Goal: Transaction & Acquisition: Purchase product/service

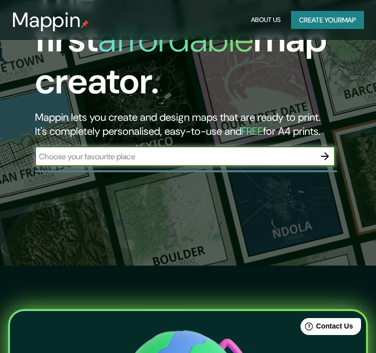
scroll to position [100, 0]
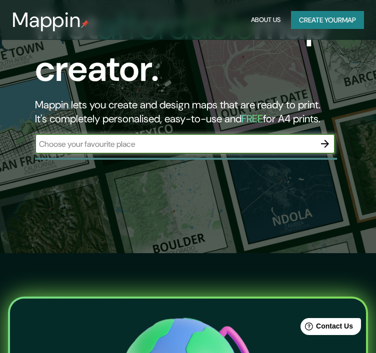
click at [235, 138] on input "text" at bounding box center [175, 143] width 280 height 11
type input "MUXBAL"
click at [326, 138] on icon "button" at bounding box center [325, 144] width 12 height 12
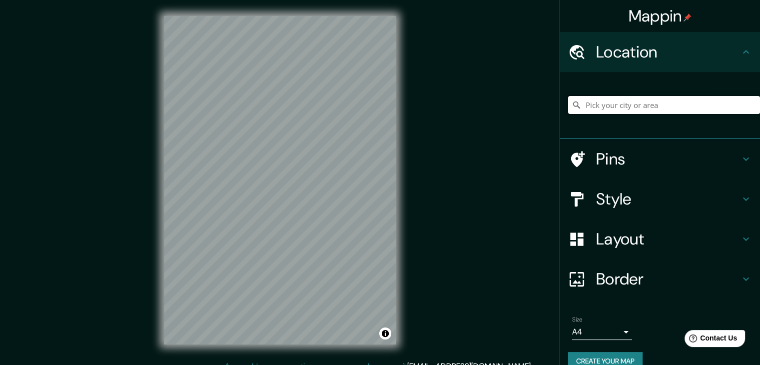
click at [375, 105] on input "Pick your city or area" at bounding box center [664, 105] width 192 height 18
click at [375, 336] on button "Toggle attribution" at bounding box center [385, 333] width 12 height 12
click at [375, 338] on button "Toggle attribution" at bounding box center [385, 333] width 12 height 12
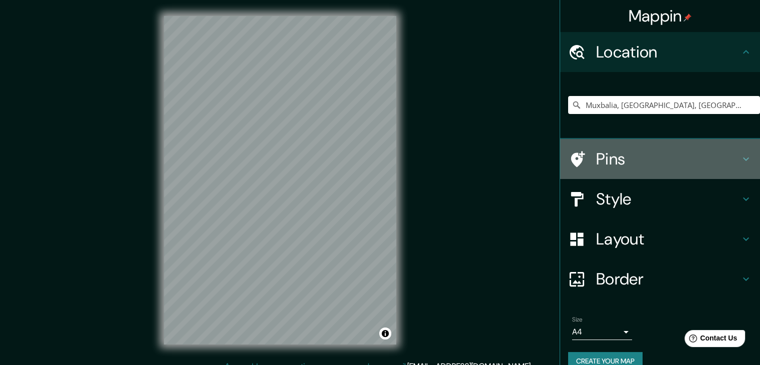
click at [375, 160] on h4 "Pins" at bounding box center [668, 159] width 144 height 20
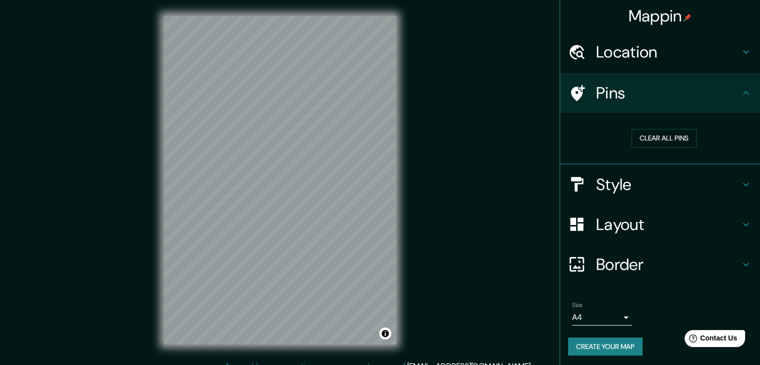
click at [375, 97] on h4 "Pins" at bounding box center [668, 93] width 144 height 20
click at [375, 179] on h4 "Style" at bounding box center [668, 184] width 144 height 20
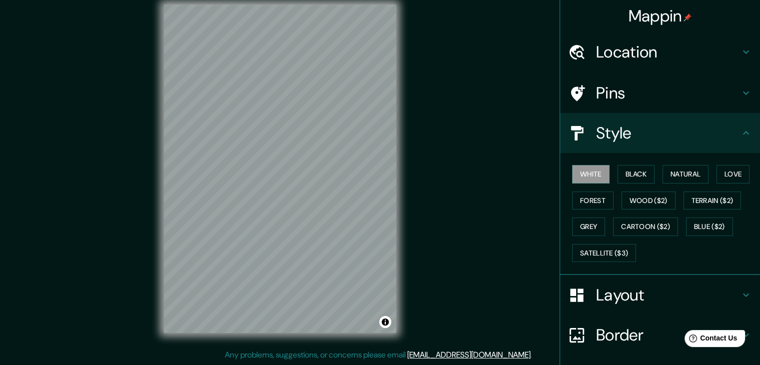
click at [375, 48] on h4 "Location" at bounding box center [668, 52] width 144 height 20
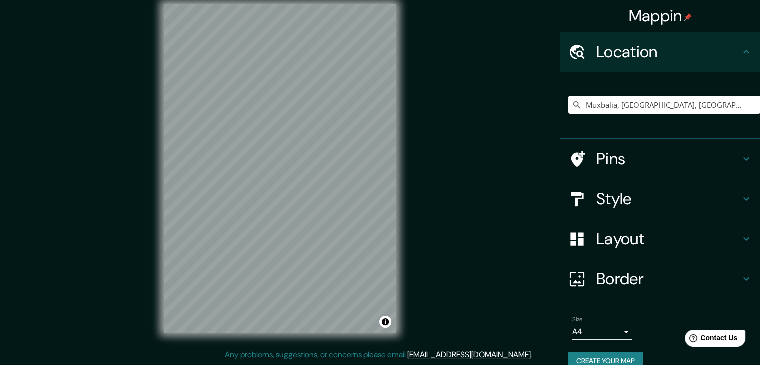
click at [375, 50] on div "Location" at bounding box center [660, 52] width 200 height 40
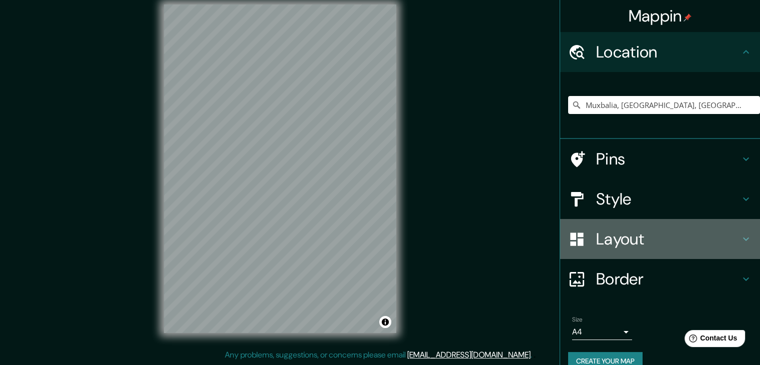
click at [375, 242] on icon at bounding box center [746, 239] width 12 height 12
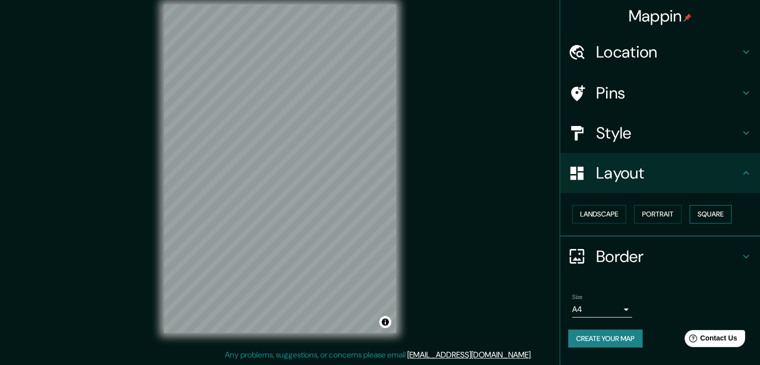
click at [375, 212] on button "Square" at bounding box center [710, 214] width 42 height 18
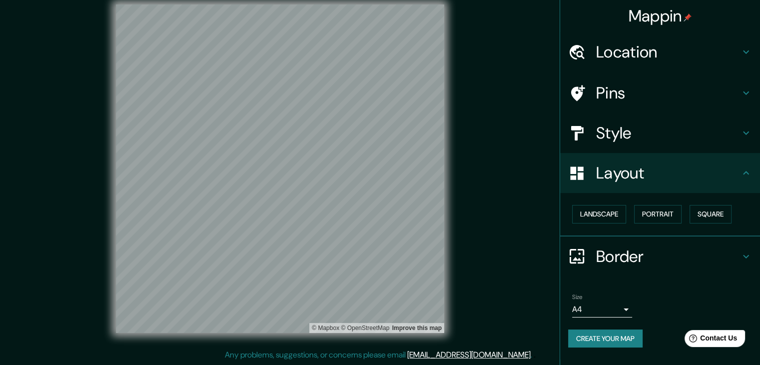
click at [375, 48] on h4 "Location" at bounding box center [668, 52] width 144 height 20
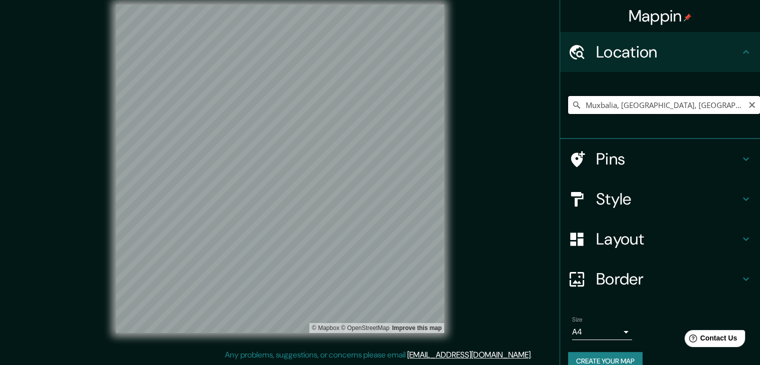
click at [375, 101] on input "Muxbalia, [GEOGRAPHIC_DATA], [GEOGRAPHIC_DATA], [GEOGRAPHIC_DATA]" at bounding box center [664, 105] width 192 height 18
drag, startPoint x: 735, startPoint y: 102, endPoint x: 611, endPoint y: 100, distance: 124.4
click at [375, 100] on input "Muxbalia, [GEOGRAPHIC_DATA], [GEOGRAPHIC_DATA], [GEOGRAPHIC_DATA]" at bounding box center [664, 105] width 192 height 18
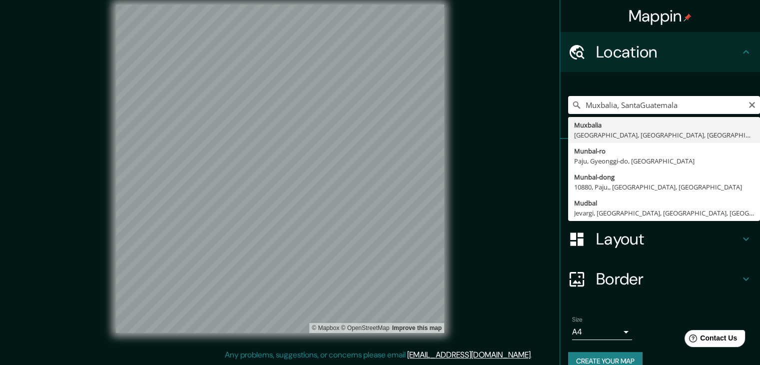
scroll to position [0, 0]
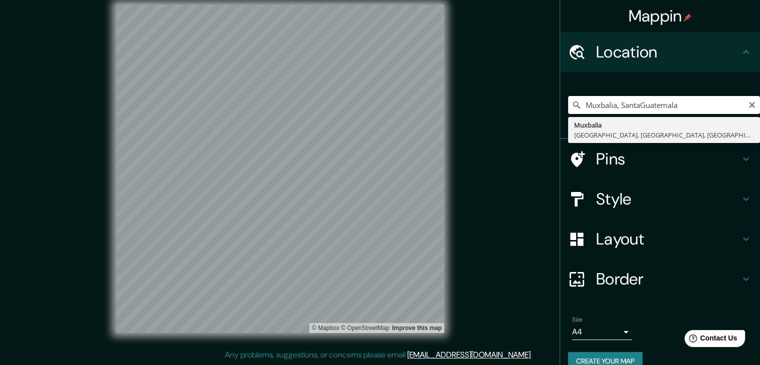
drag, startPoint x: 673, startPoint y: 104, endPoint x: 598, endPoint y: 104, distance: 75.9
click at [375, 104] on input "Muxbalia, SantaGuatemala" at bounding box center [664, 105] width 192 height 18
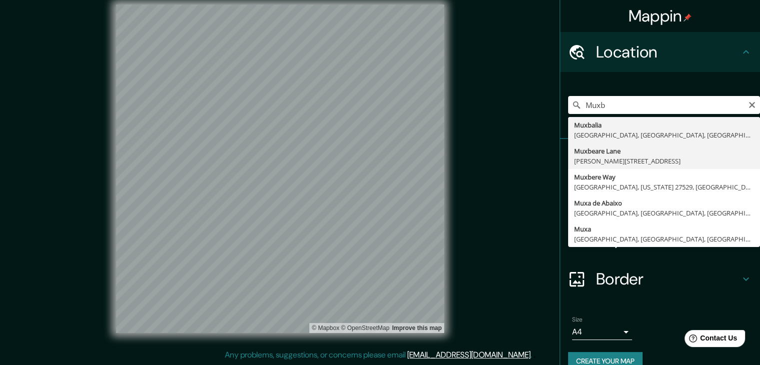
type input "Muxbalia, [GEOGRAPHIC_DATA], [GEOGRAPHIC_DATA], [GEOGRAPHIC_DATA]"
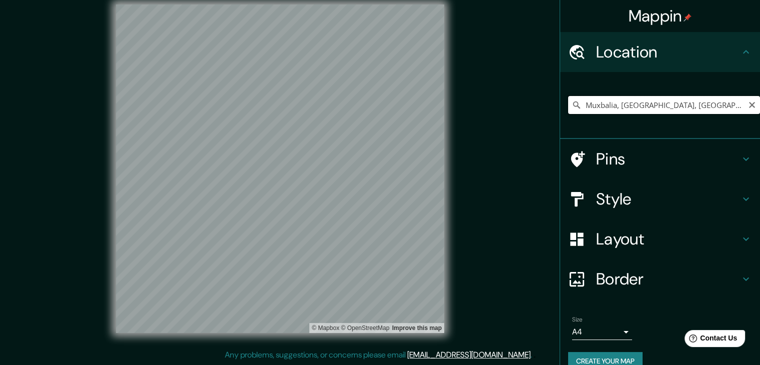
click at [375, 109] on input "Muxbalia, [GEOGRAPHIC_DATA], [GEOGRAPHIC_DATA], [GEOGRAPHIC_DATA]" at bounding box center [664, 105] width 192 height 18
click at [375, 105] on icon "Clear" at bounding box center [752, 105] width 8 height 8
click at [375, 201] on h4 "Style" at bounding box center [668, 199] width 144 height 20
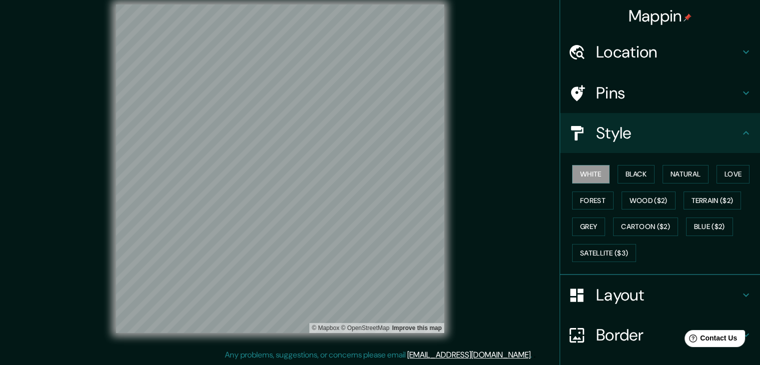
click at [375, 98] on h4 "Pins" at bounding box center [668, 93] width 144 height 20
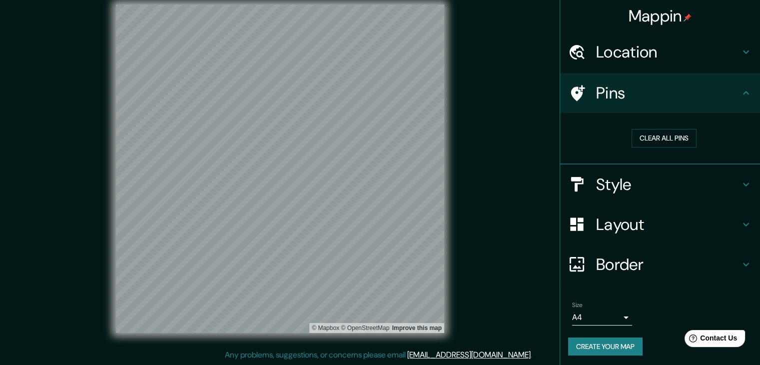
click at [375, 90] on icon at bounding box center [746, 93] width 12 height 12
click at [375, 97] on h4 "Pins" at bounding box center [668, 93] width 144 height 20
click at [375, 136] on button "Clear all pins" at bounding box center [664, 138] width 65 height 18
click at [375, 190] on h4 "Style" at bounding box center [668, 184] width 144 height 20
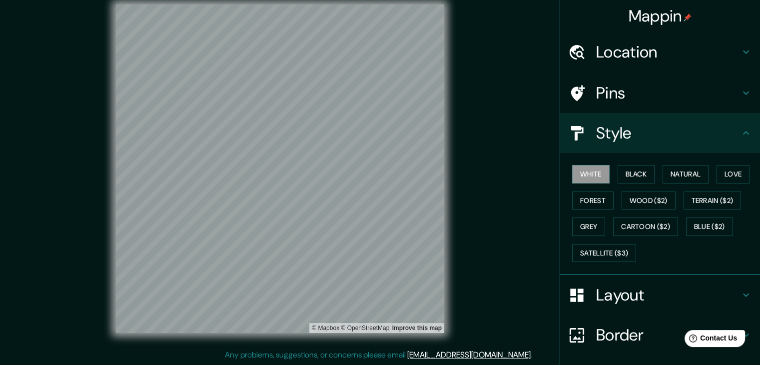
click at [375, 174] on div "White Black Natural Love Forest Wood ($2) Terrain ($2) Grey Cartoon ($2) Blue (…" at bounding box center [664, 213] width 192 height 105
click at [375, 174] on button "Black" at bounding box center [636, 174] width 37 height 18
click at [375, 174] on button "Natural" at bounding box center [686, 174] width 46 height 18
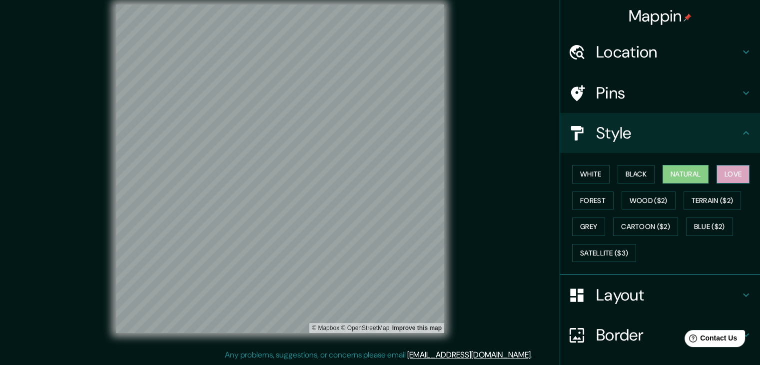
click at [375, 174] on button "Love" at bounding box center [732, 174] width 33 height 18
click at [375, 204] on button "Forest" at bounding box center [592, 200] width 41 height 18
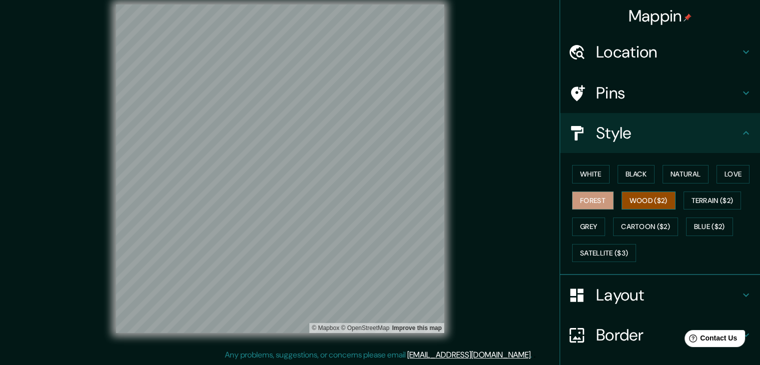
click at [375, 203] on button "Wood ($2)" at bounding box center [649, 200] width 54 height 18
click at [375, 206] on button "Terrain ($2)" at bounding box center [712, 200] width 58 height 18
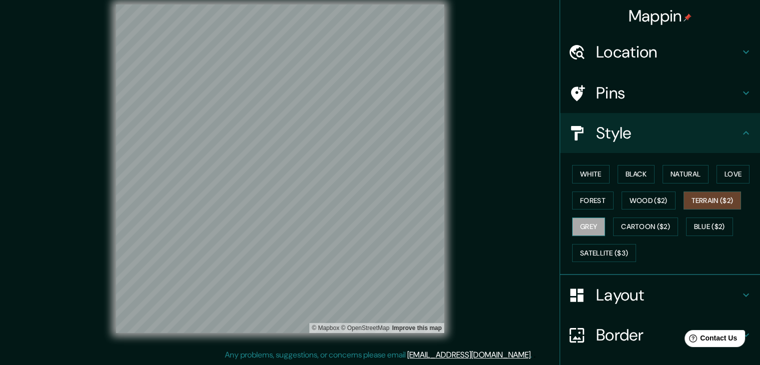
click at [375, 224] on button "Grey" at bounding box center [588, 226] width 33 height 18
click at [375, 232] on button "Cartoon ($2)" at bounding box center [645, 226] width 65 height 18
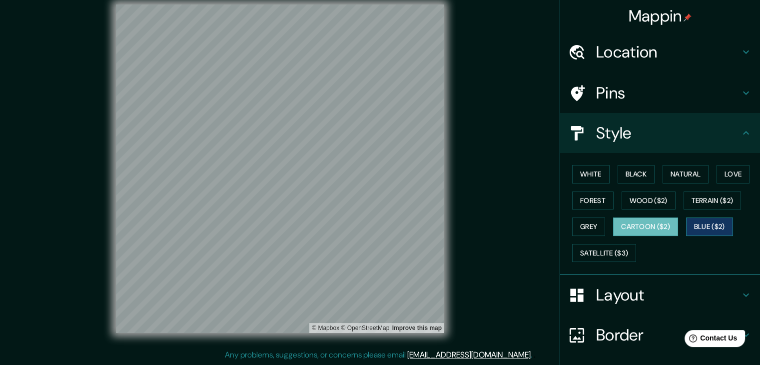
click at [375, 232] on button "Blue ($2)" at bounding box center [709, 226] width 47 height 18
click at [375, 256] on button "Satellite ($3)" at bounding box center [604, 253] width 64 height 18
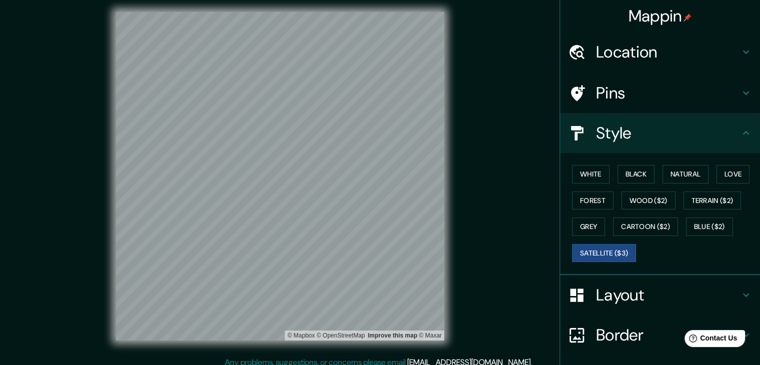
scroll to position [11, 0]
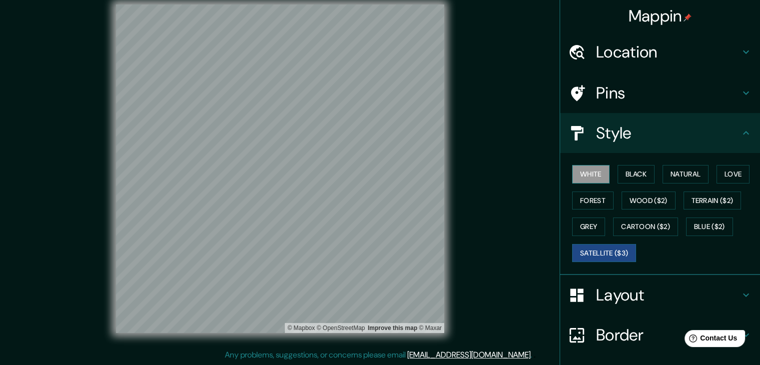
click at [375, 173] on button "White" at bounding box center [590, 174] width 37 height 18
click at [375, 172] on button "Black" at bounding box center [636, 174] width 37 height 18
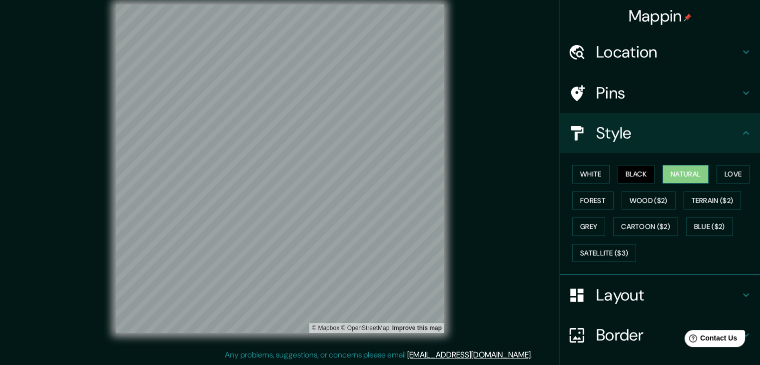
click at [375, 174] on button "Natural" at bounding box center [686, 174] width 46 height 18
click at [375, 174] on button "Love" at bounding box center [732, 174] width 33 height 18
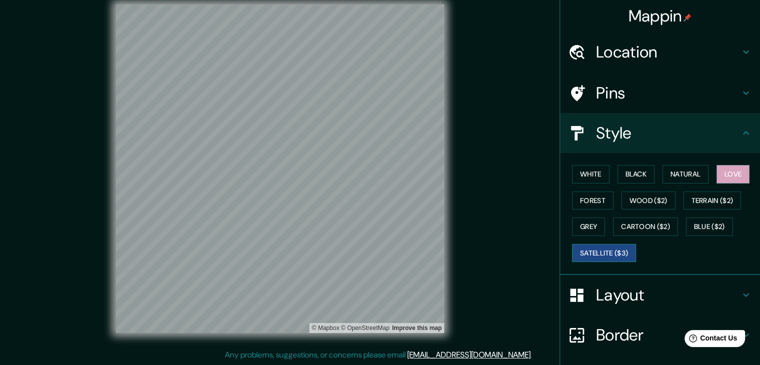
click at [375, 253] on button "Satellite ($3)" at bounding box center [604, 253] width 64 height 18
click at [375, 173] on button "Love" at bounding box center [732, 174] width 33 height 18
click at [375, 172] on button "Black" at bounding box center [636, 174] width 37 height 18
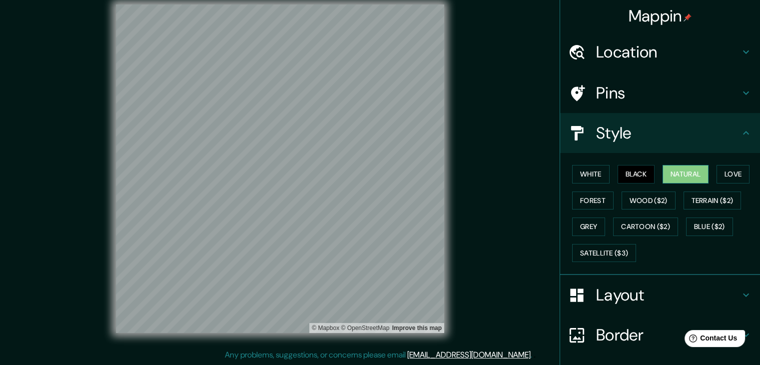
click at [375, 172] on button "Natural" at bounding box center [686, 174] width 46 height 18
click at [375, 204] on button "Forest" at bounding box center [592, 200] width 41 height 18
click at [375, 94] on h4 "Pins" at bounding box center [668, 93] width 144 height 20
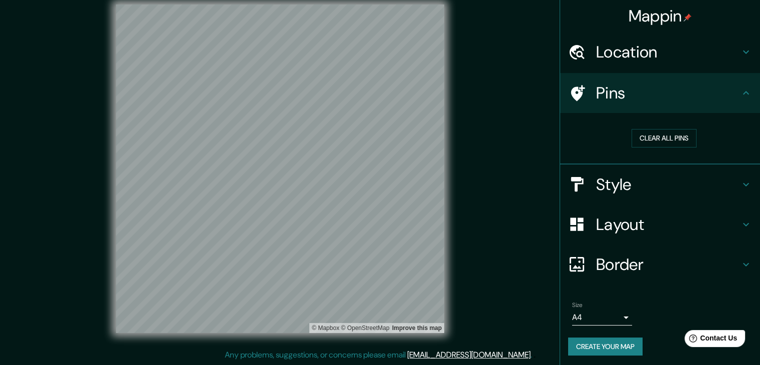
click at [375, 93] on icon at bounding box center [578, 93] width 14 height 16
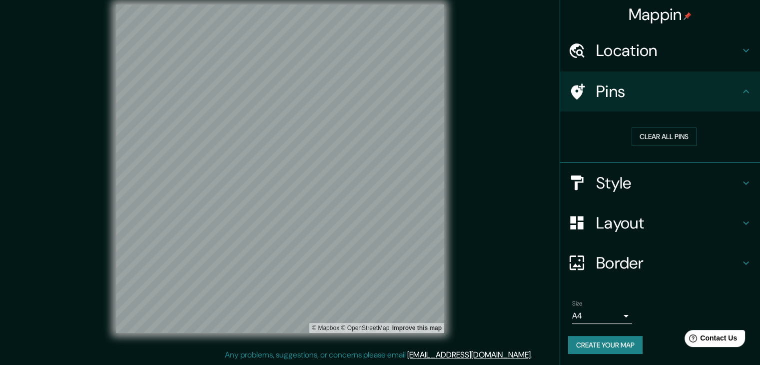
scroll to position [2, 0]
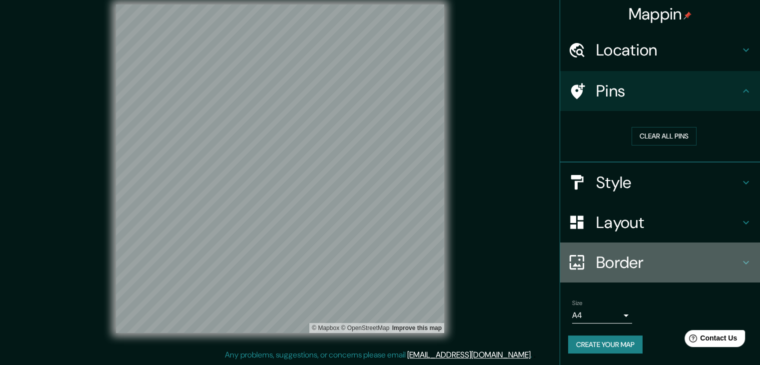
click at [375, 259] on icon at bounding box center [746, 262] width 12 height 12
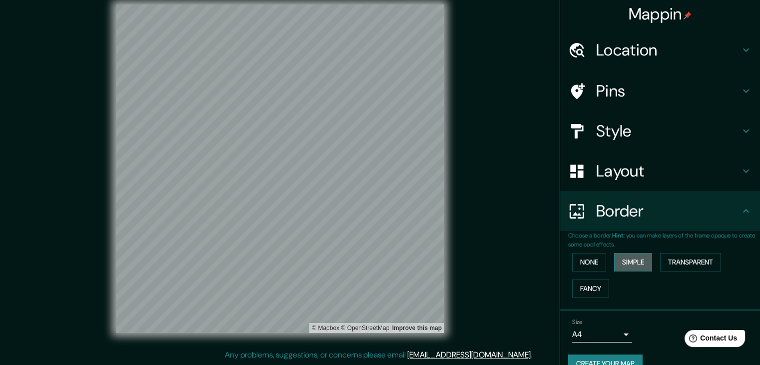
click at [375, 260] on button "Simple" at bounding box center [633, 262] width 38 height 18
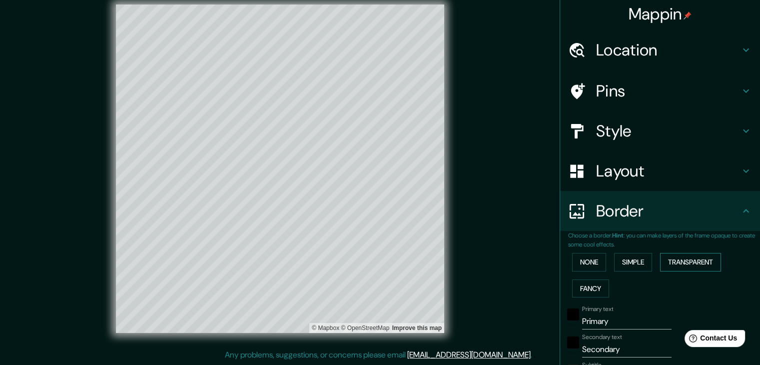
click at [375, 258] on button "Transparent" at bounding box center [690, 262] width 61 height 18
click at [375, 286] on button "Fancy" at bounding box center [590, 288] width 37 height 18
click at [375, 261] on button "None" at bounding box center [589, 262] width 34 height 18
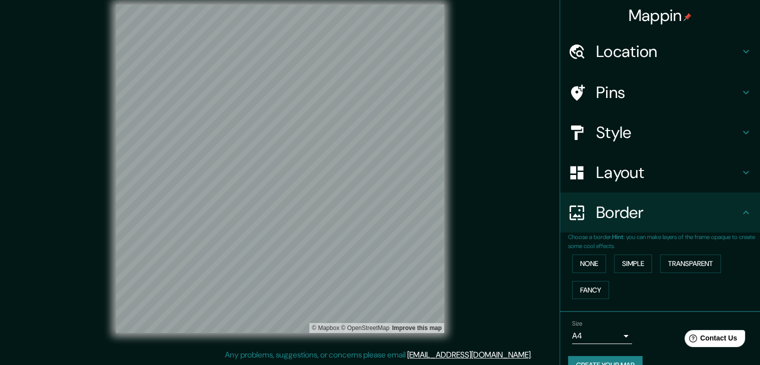
scroll to position [0, 0]
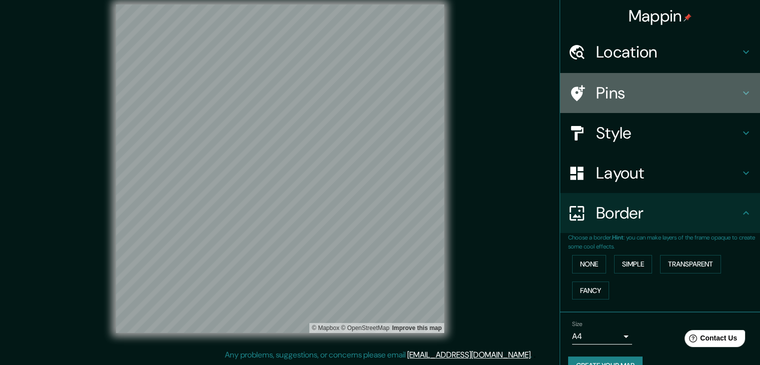
click at [375, 88] on icon at bounding box center [578, 93] width 14 height 16
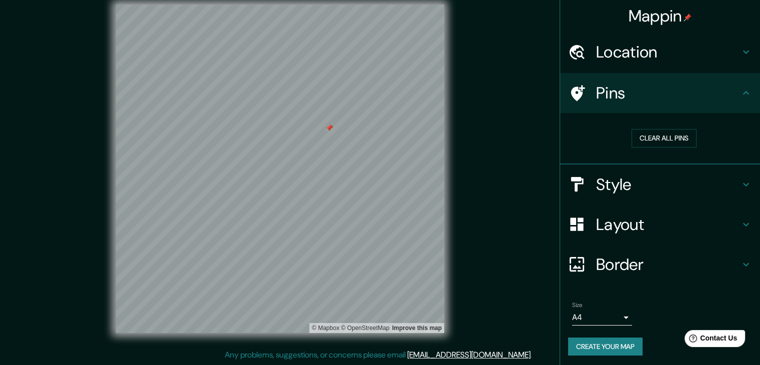
drag, startPoint x: 330, startPoint y: 125, endPoint x: 467, endPoint y: 196, distance: 154.2
click at [375, 196] on div "© Mapbox © OpenStreetMap Improve this map" at bounding box center [280, 168] width 684 height 328
click at [375, 346] on button "Create your map" at bounding box center [605, 346] width 74 height 18
drag, startPoint x: 329, startPoint y: 126, endPoint x: 311, endPoint y: 111, distance: 23.0
click at [311, 118] on div at bounding box center [310, 122] width 8 height 8
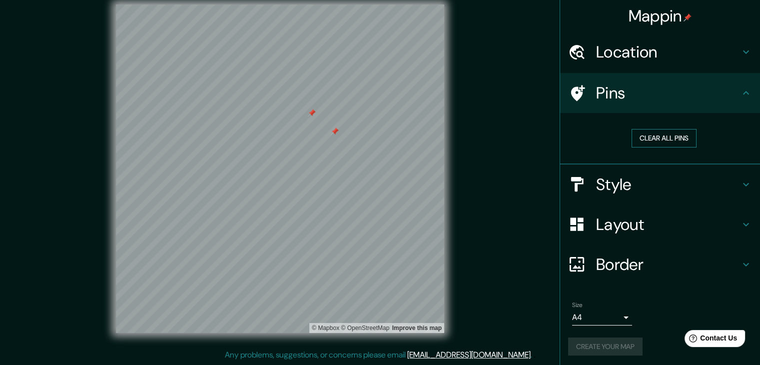
click at [375, 135] on button "Clear all pins" at bounding box center [664, 138] width 65 height 18
click at [375, 180] on h4 "Style" at bounding box center [668, 184] width 144 height 20
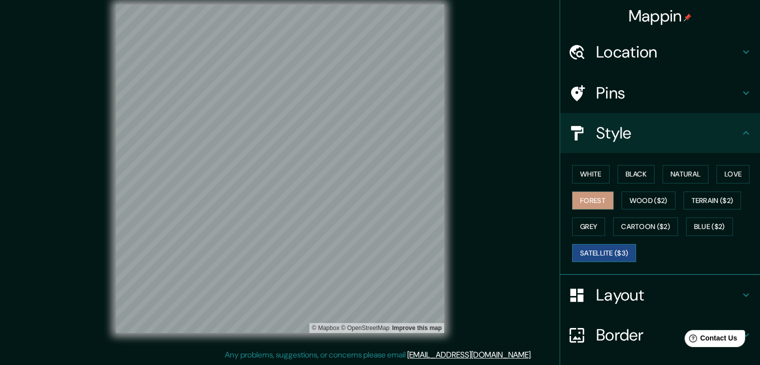
click at [375, 250] on button "Satellite ($3)" at bounding box center [604, 253] width 64 height 18
click at [375, 200] on button "Forest" at bounding box center [592, 200] width 41 height 18
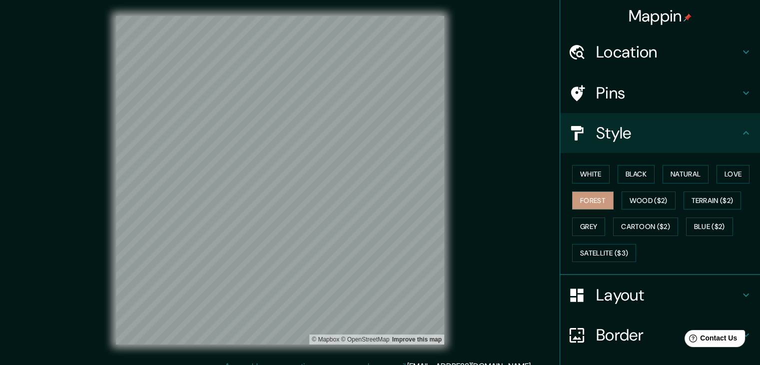
click at [375, 99] on div at bounding box center [582, 92] width 28 height 17
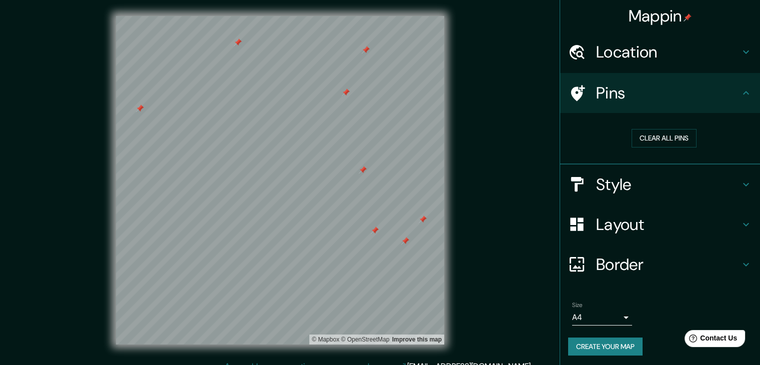
click at [375, 318] on body "Mappin Location Pins Clear all pins Style Layout Border Choose a border. Hint :…" at bounding box center [380, 182] width 760 height 365
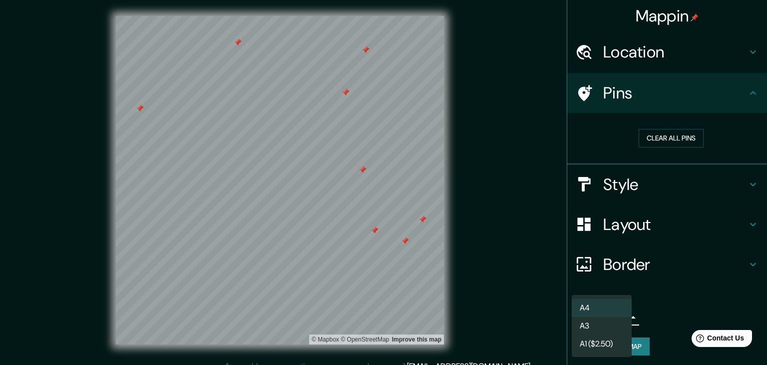
click at [375, 310] on div at bounding box center [383, 182] width 767 height 365
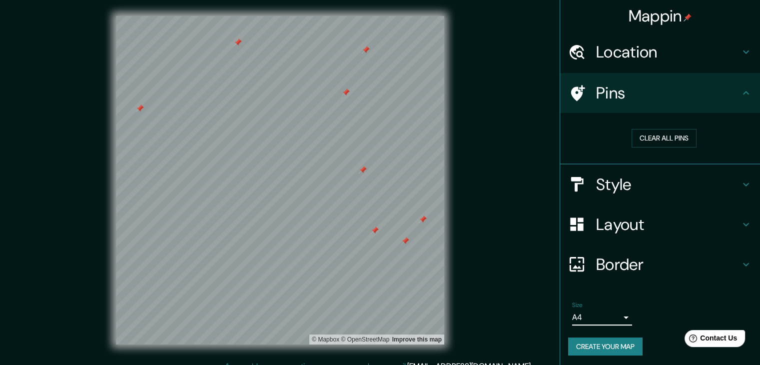
click at [375, 343] on button "Create your map" at bounding box center [605, 346] width 74 height 18
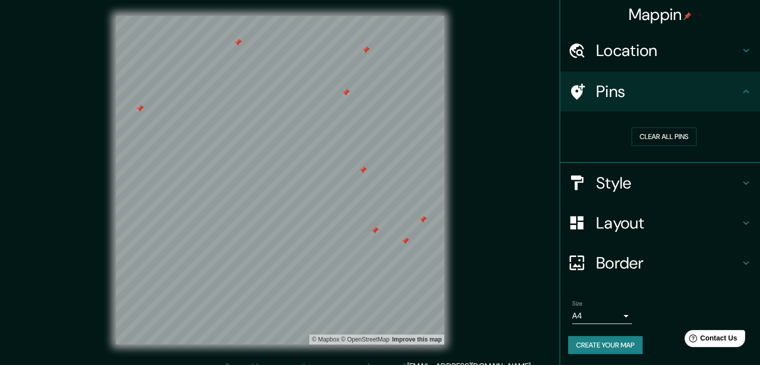
scroll to position [2, 0]
click at [375, 351] on button "Create your map" at bounding box center [605, 344] width 74 height 18
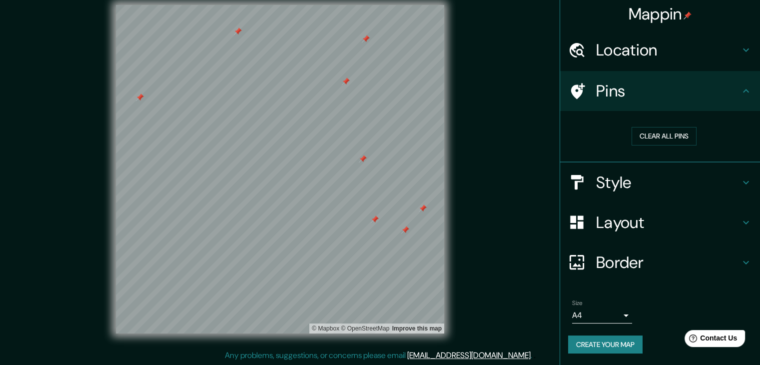
scroll to position [11, 0]
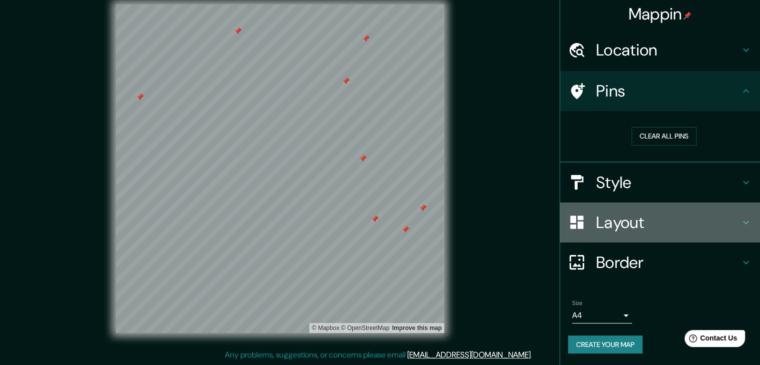
click at [375, 219] on h4 "Layout" at bounding box center [668, 222] width 144 height 20
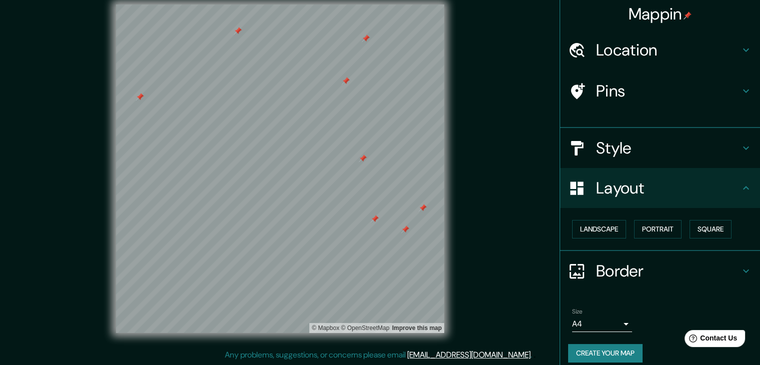
scroll to position [0, 0]
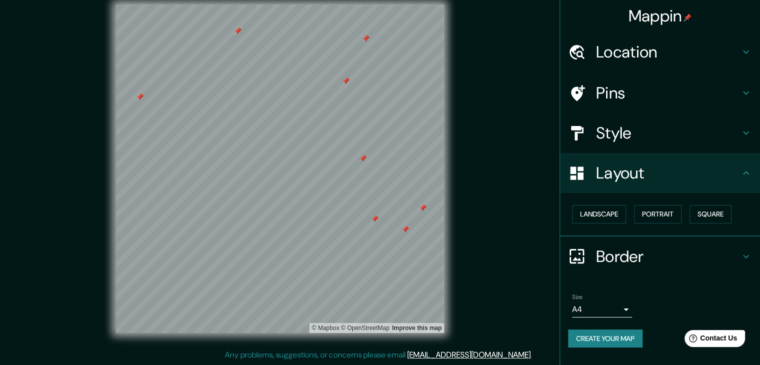
click at [375, 251] on h4 "Border" at bounding box center [668, 256] width 144 height 20
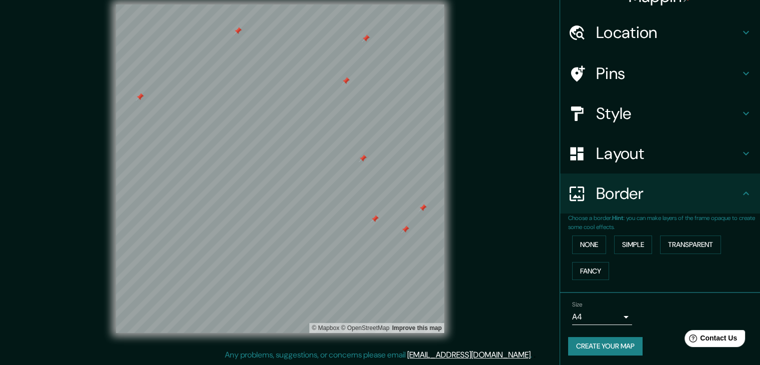
scroll to position [21, 0]
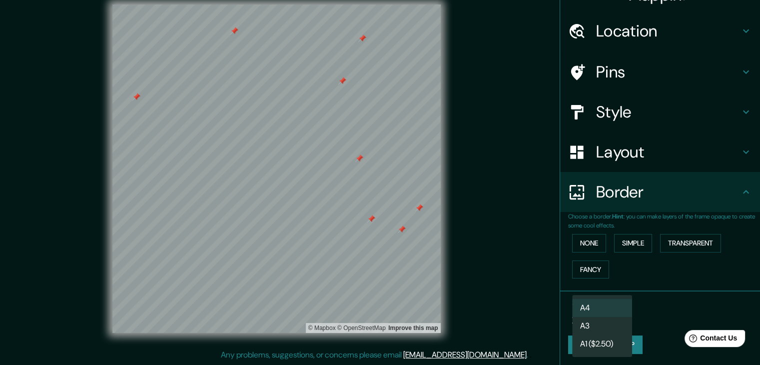
click at [375, 316] on body "Mappin Location Pins Style Layout Border Choose a border. Hint : you can make l…" at bounding box center [380, 171] width 760 height 365
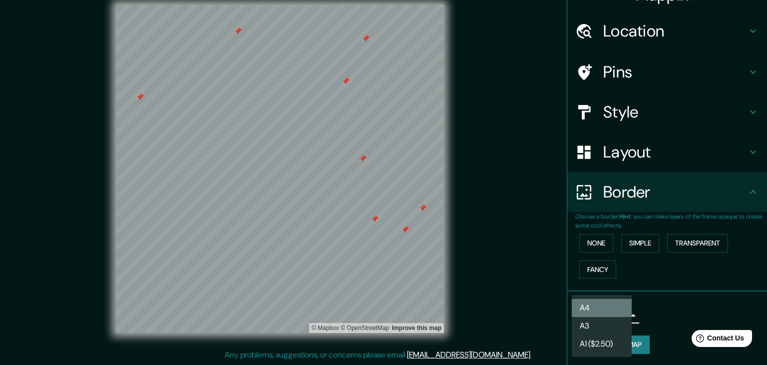
click at [375, 314] on li "A4" at bounding box center [602, 308] width 60 height 18
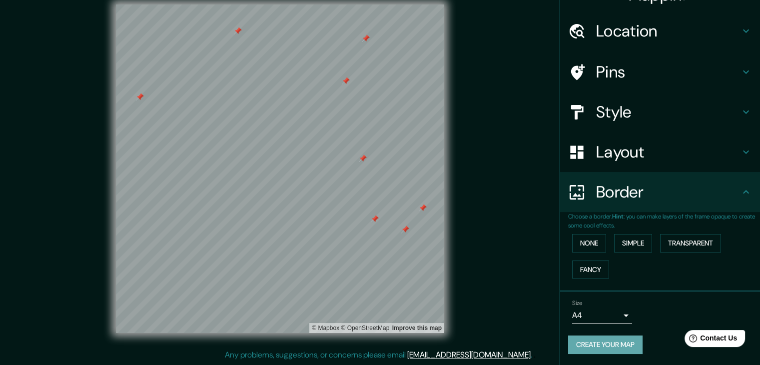
click at [375, 346] on button "Create your map" at bounding box center [605, 344] width 74 height 18
click at [375, 238] on div "© Mapbox © OpenStreetMap Improve this map" at bounding box center [280, 168] width 684 height 328
drag, startPoint x: 442, startPoint y: 220, endPoint x: 446, endPoint y: 217, distance: 5.1
click at [375, 217] on div "© Mapbox © OpenStreetMap Improve this map" at bounding box center [280, 168] width 684 height 328
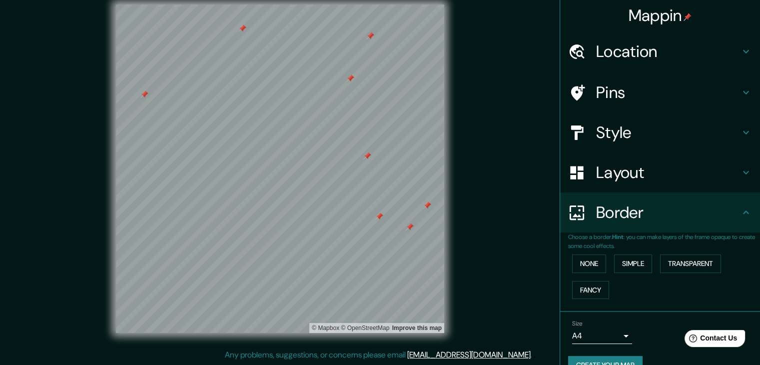
scroll to position [0, 0]
click at [375, 210] on icon at bounding box center [746, 213] width 12 height 12
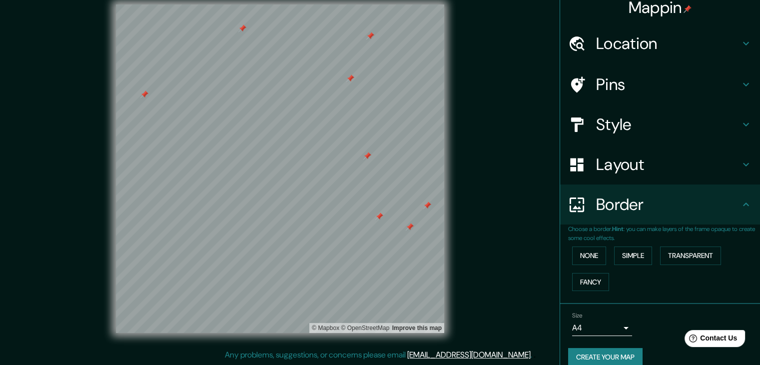
scroll to position [21, 0]
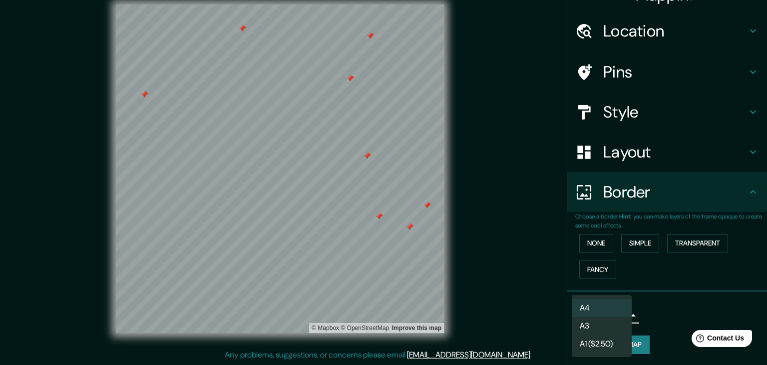
click at [375, 310] on body "Mappin Location Pins Style Layout Border Choose a border. Hint : you can make l…" at bounding box center [383, 171] width 767 height 365
click at [375, 322] on li "A3" at bounding box center [602, 326] width 60 height 18
type input "a4"
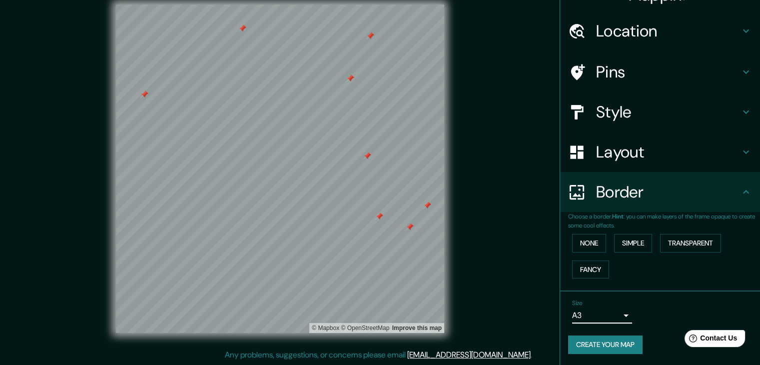
click at [375, 346] on button "Create your map" at bounding box center [605, 344] width 74 height 18
click at [375, 346] on div "Create your map" at bounding box center [660, 344] width 184 height 18
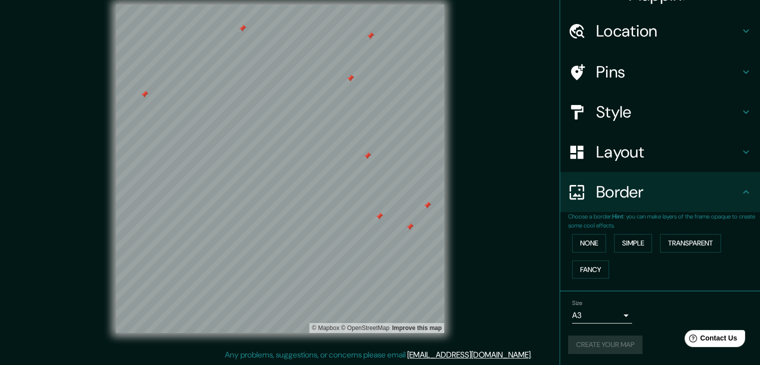
click at [375, 346] on div "Create your map" at bounding box center [660, 344] width 184 height 18
click at [375, 244] on button "None" at bounding box center [589, 243] width 34 height 18
click at [375, 244] on button "Simple" at bounding box center [633, 243] width 38 height 18
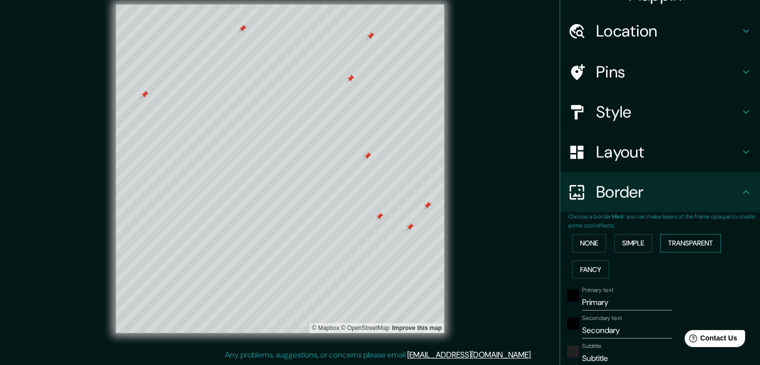
click at [375, 245] on button "Transparent" at bounding box center [690, 243] width 61 height 18
click at [375, 272] on button "Fancy" at bounding box center [590, 269] width 37 height 18
click at [375, 238] on button "Simple" at bounding box center [633, 243] width 38 height 18
click at [375, 244] on button "None" at bounding box center [589, 243] width 34 height 18
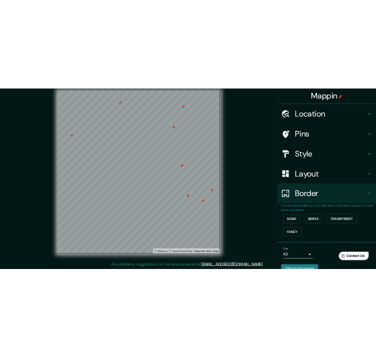
scroll to position [0, 0]
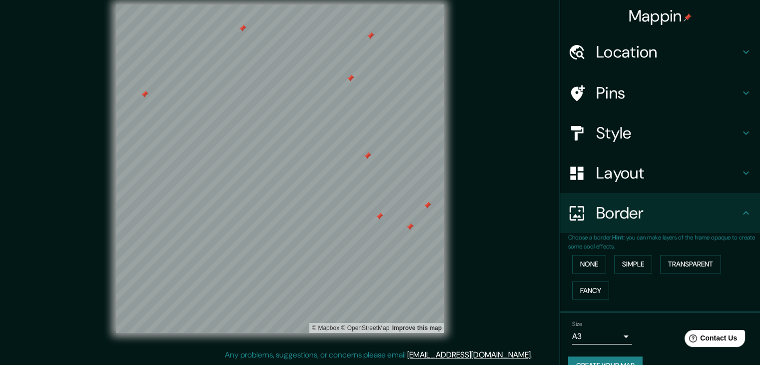
click at [375, 32] on div "© Mapbox © OpenStreetMap Improve this map" at bounding box center [280, 168] width 684 height 328
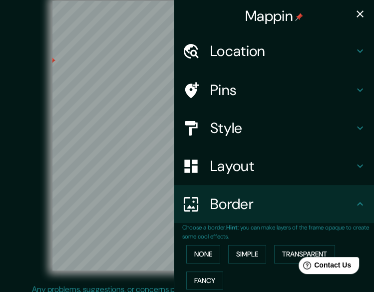
click at [357, 10] on icon "button" at bounding box center [360, 13] width 7 height 7
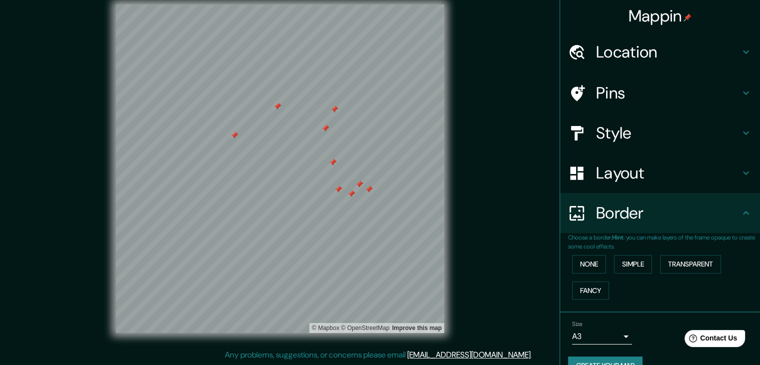
click at [375, 175] on h4 "Layout" at bounding box center [668, 173] width 144 height 20
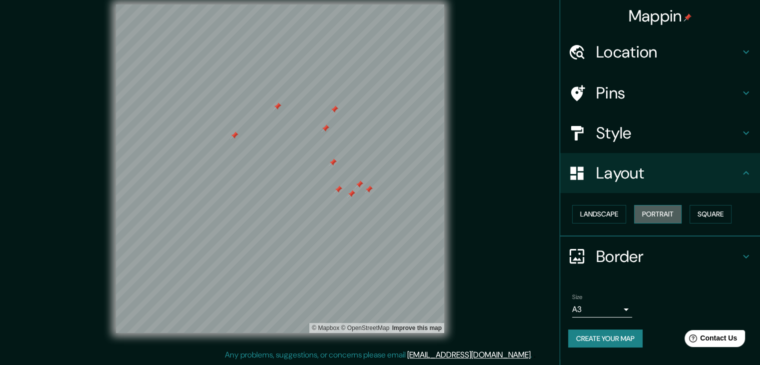
click at [375, 214] on button "Portrait" at bounding box center [657, 214] width 47 height 18
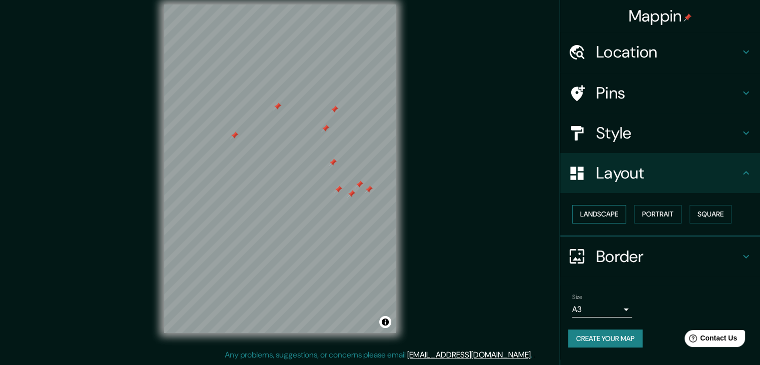
click at [375, 214] on button "Landscape" at bounding box center [599, 214] width 54 height 18
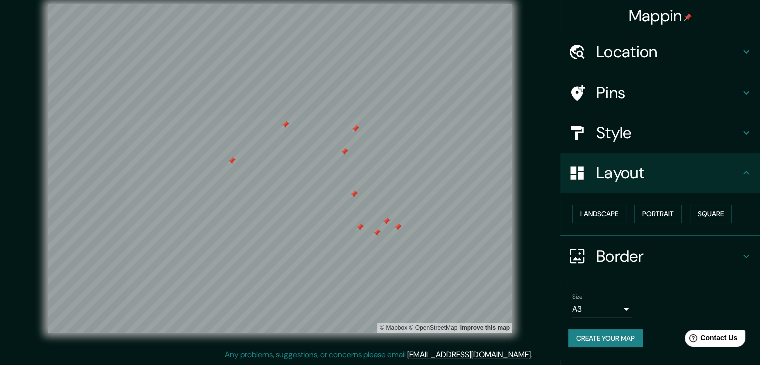
click at [375, 211] on div "© Mapbox © OpenStreetMap Improve this map" at bounding box center [280, 168] width 684 height 328
